Goal: Task Accomplishment & Management: Manage account settings

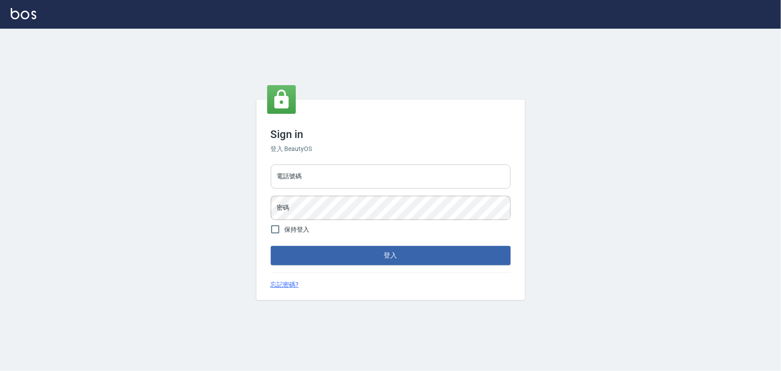
click at [383, 175] on input "電話號碼" at bounding box center [391, 176] width 240 height 24
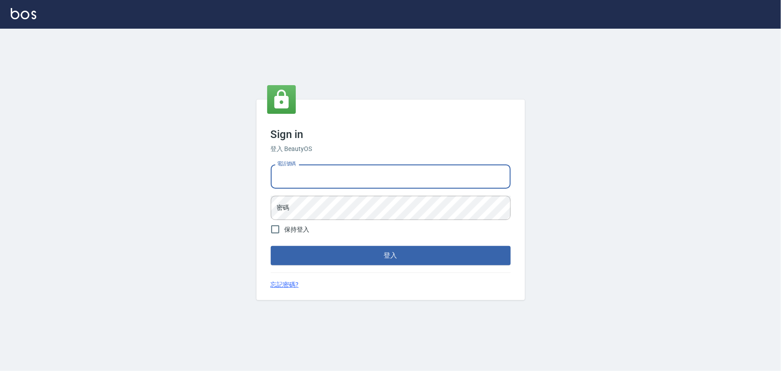
type input "0936888819"
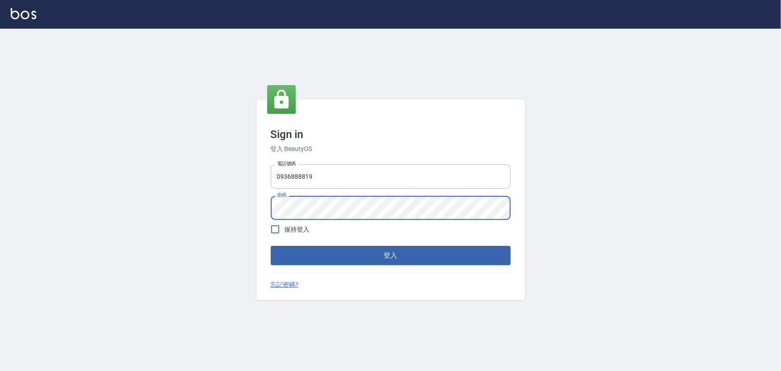
click at [271, 246] on button "登入" at bounding box center [391, 255] width 240 height 19
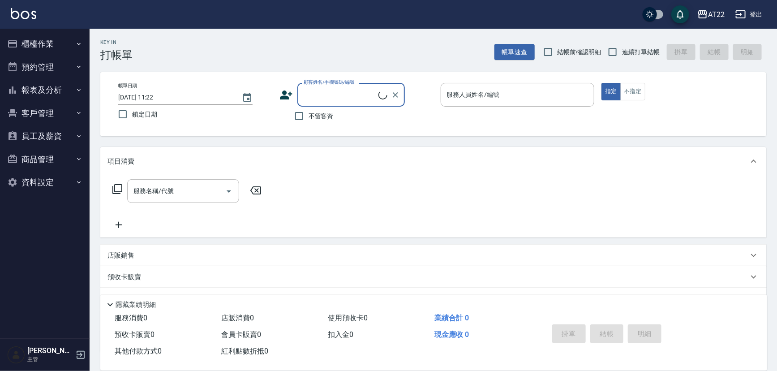
click at [58, 117] on button "客戶管理" at bounding box center [45, 113] width 82 height 23
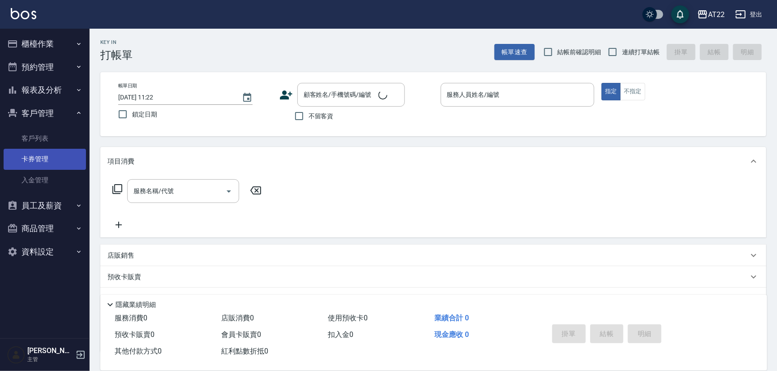
click at [43, 149] on link "卡券管理" at bounding box center [45, 159] width 82 height 21
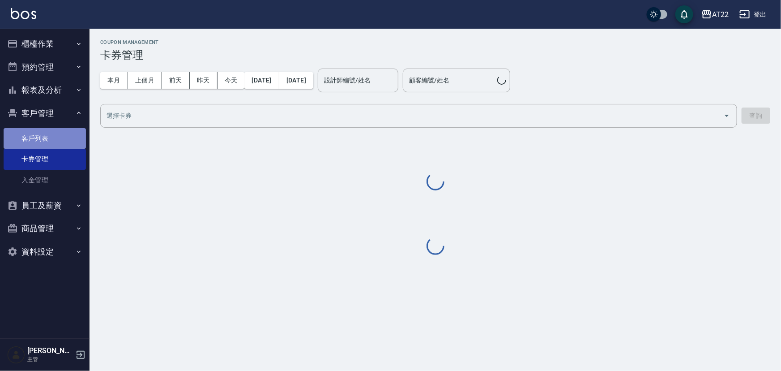
click at [49, 140] on link "客戶列表" at bounding box center [45, 138] width 82 height 21
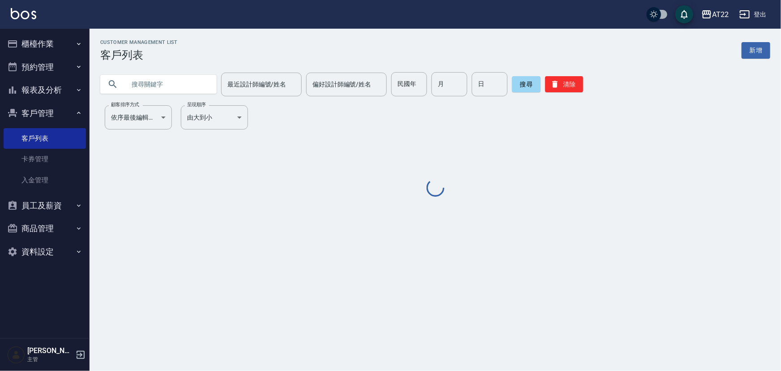
click at [169, 87] on input "text" at bounding box center [167, 84] width 84 height 24
paste input "0928824570"
type input "0928824570"
click at [528, 83] on button "搜尋" at bounding box center [526, 84] width 29 height 16
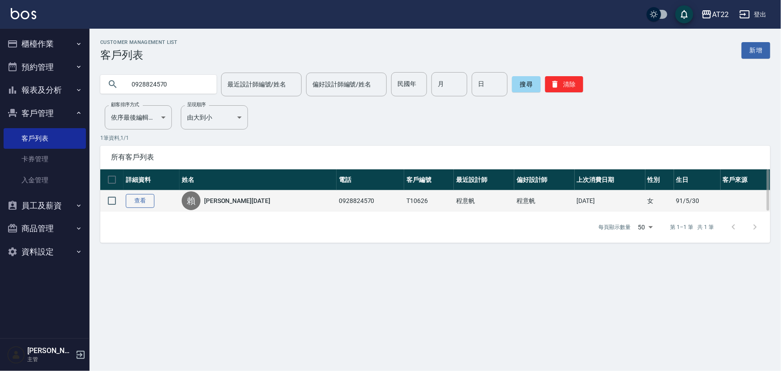
click at [142, 201] on link "查看" at bounding box center [140, 201] width 29 height 14
